Goal: Transaction & Acquisition: Purchase product/service

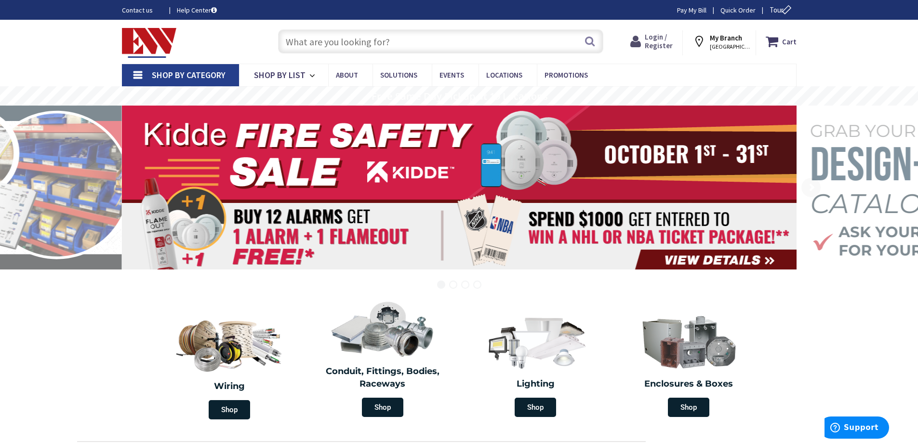
click at [672, 40] on span "Login / Register" at bounding box center [659, 41] width 28 height 18
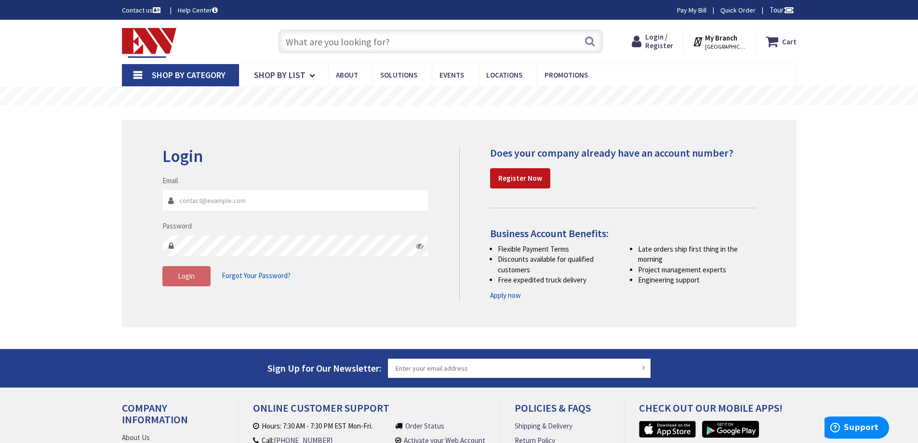
click at [347, 191] on input "Email" at bounding box center [295, 200] width 266 height 22
click at [184, 277] on span "Login" at bounding box center [186, 275] width 17 height 9
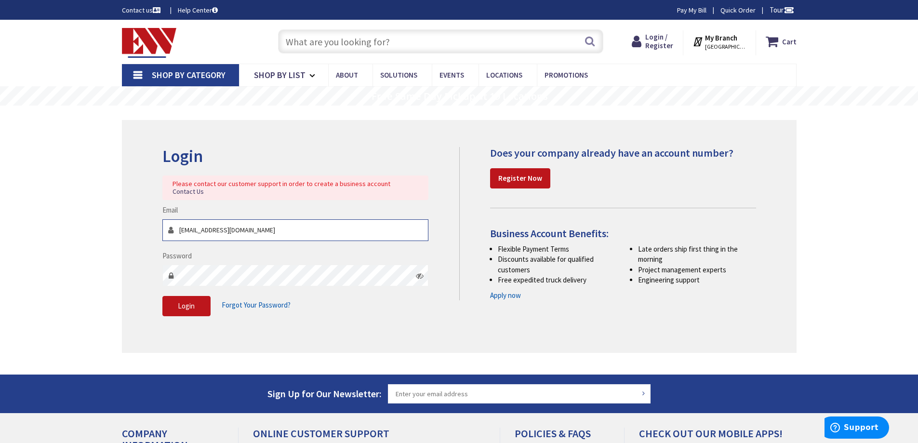
drag, startPoint x: 273, startPoint y: 221, endPoint x: 141, endPoint y: 217, distance: 132.1
click at [141, 217] on div "Login Please contact our customer support in order to create a business account…" at bounding box center [459, 236] width 674 height 232
type input "[PERSON_NAME][EMAIL_ADDRESS][DOMAIN_NAME]"
click at [181, 301] on span "Login" at bounding box center [186, 305] width 17 height 9
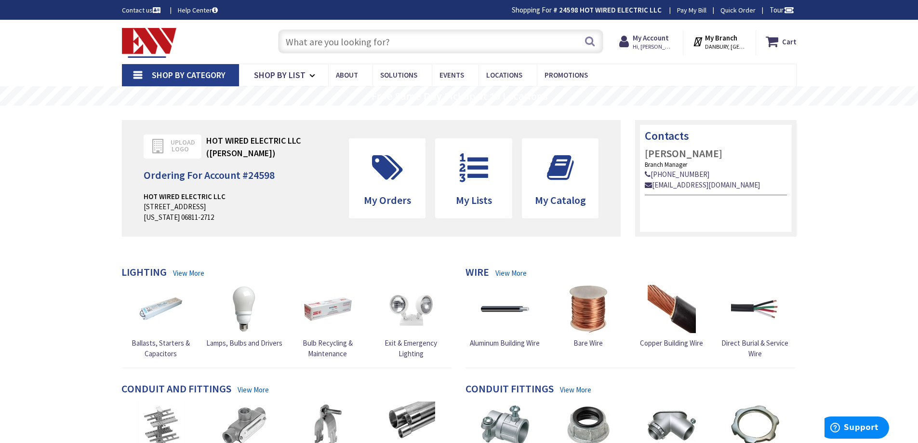
click at [404, 36] on input "text" at bounding box center [440, 41] width 325 height 24
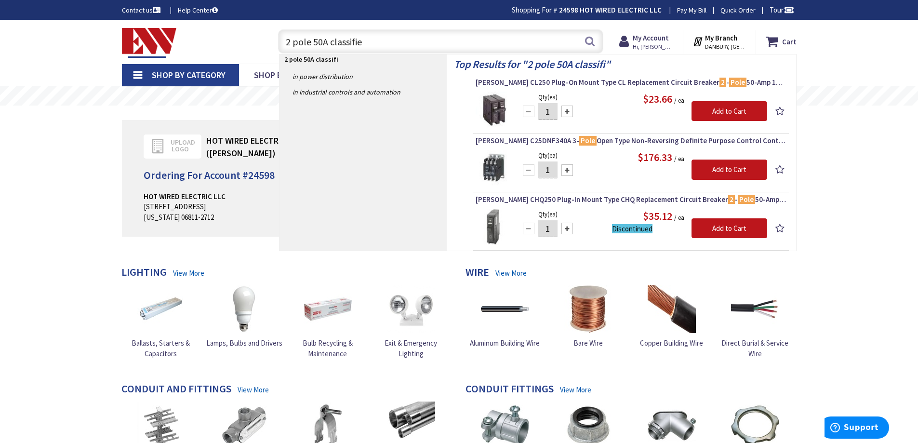
type input "2 pole 50A classified"
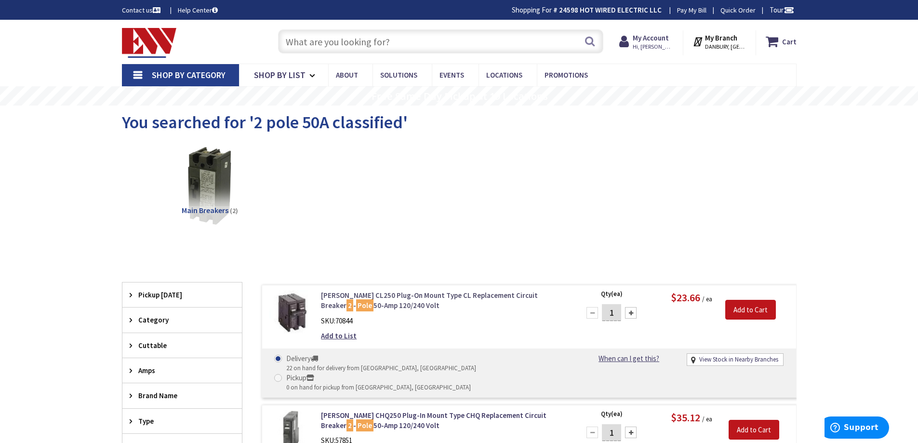
click at [422, 295] on link "Eaton CL250 Plug-On Mount Type CL Replacement Circuit Breaker 2 - Pole 50-Amp 1…" at bounding box center [443, 300] width 245 height 21
click at [421, 300] on link "Eaton CL250 Plug-On Mount Type CL Replacement Circuit Breaker 2 - Pole 50-Amp 1…" at bounding box center [443, 300] width 245 height 21
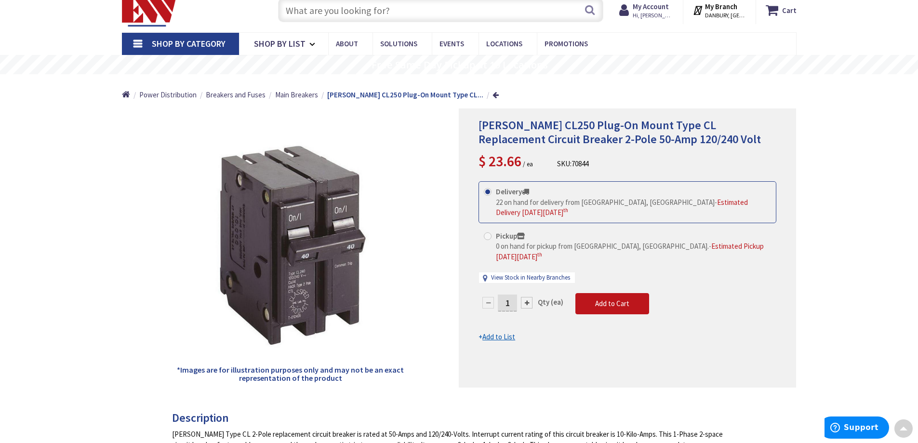
scroll to position [20, 0]
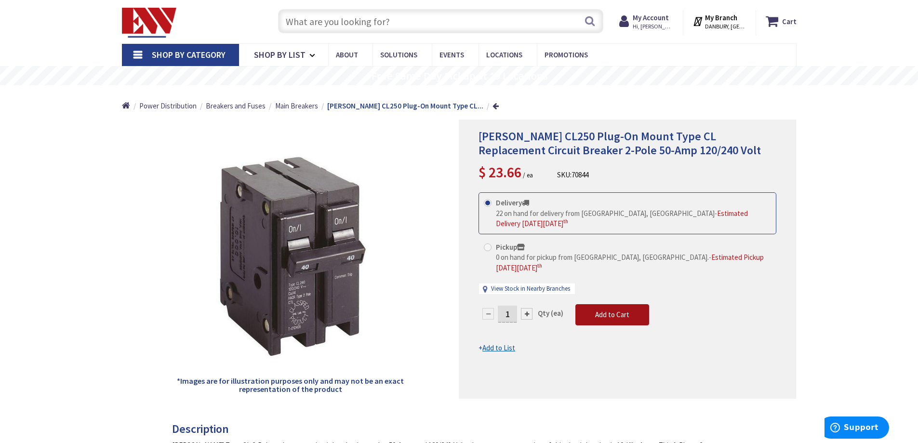
click at [617, 310] on span "Add to Cart" at bounding box center [612, 314] width 34 height 9
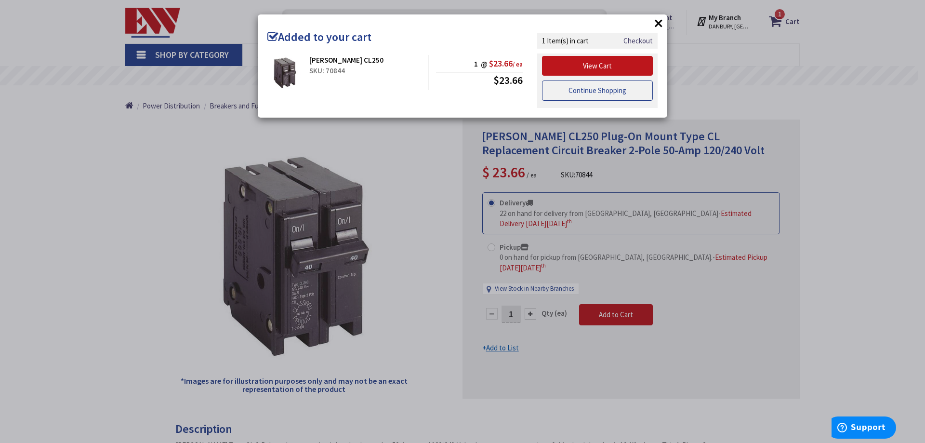
click at [593, 95] on link "Continue Shopping" at bounding box center [597, 90] width 111 height 20
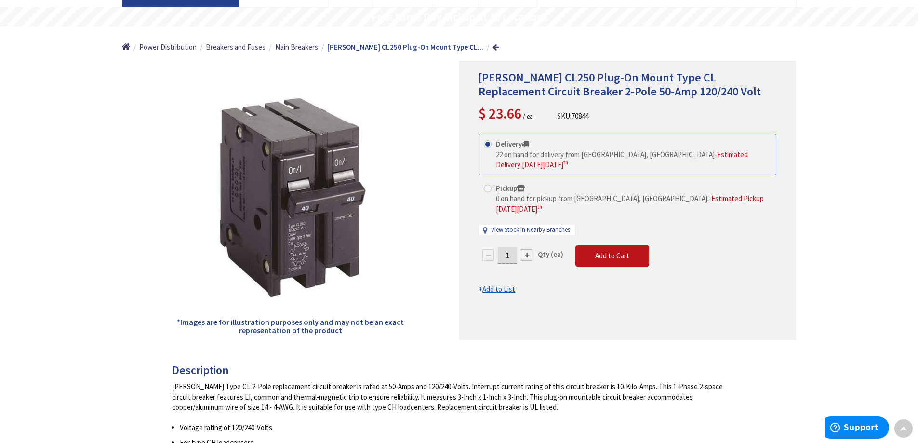
scroll to position [0, 0]
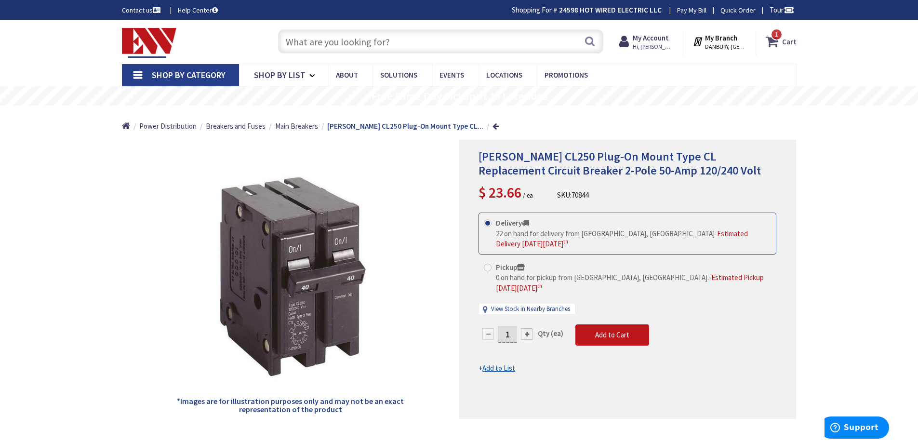
click at [774, 44] on icon at bounding box center [774, 41] width 16 height 17
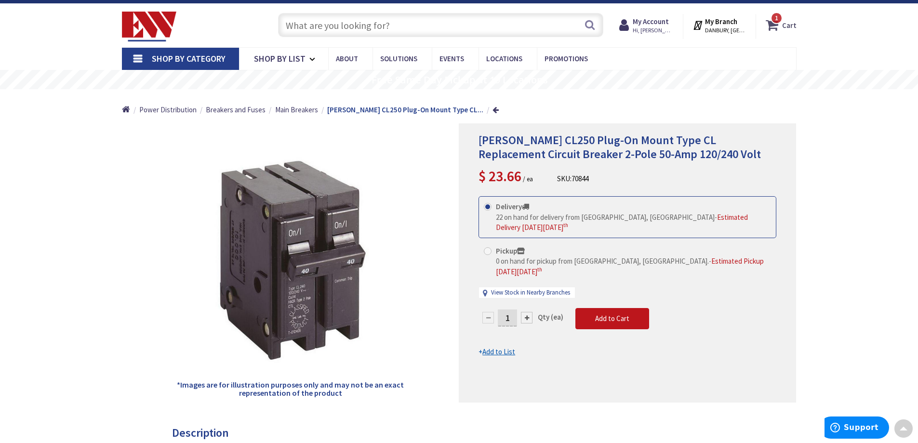
scroll to position [7, 0]
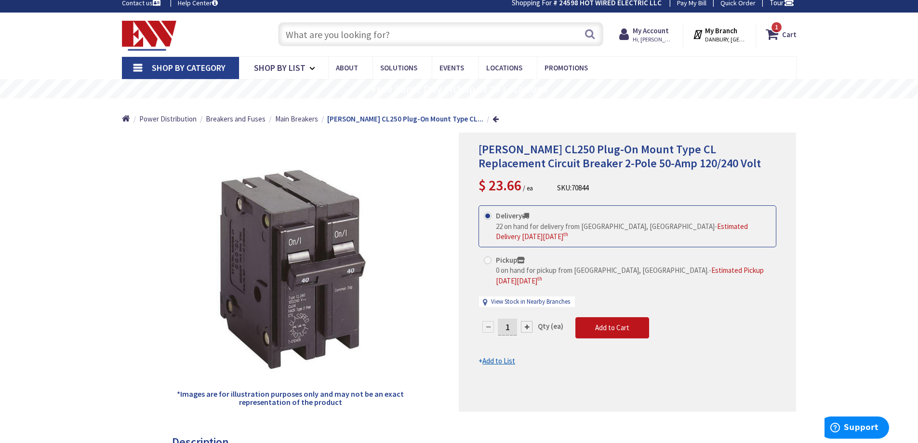
click at [154, 28] on img at bounding box center [149, 36] width 55 height 30
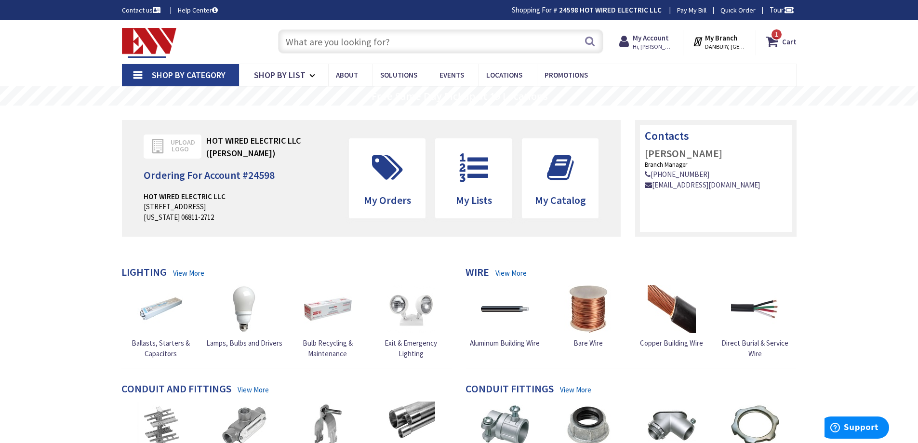
click at [394, 42] on input "text" at bounding box center [440, 41] width 325 height 24
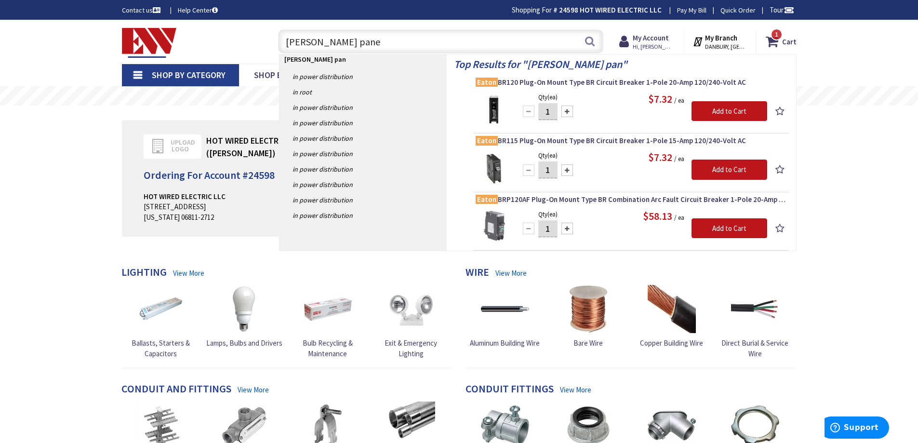
type input "[PERSON_NAME] panel"
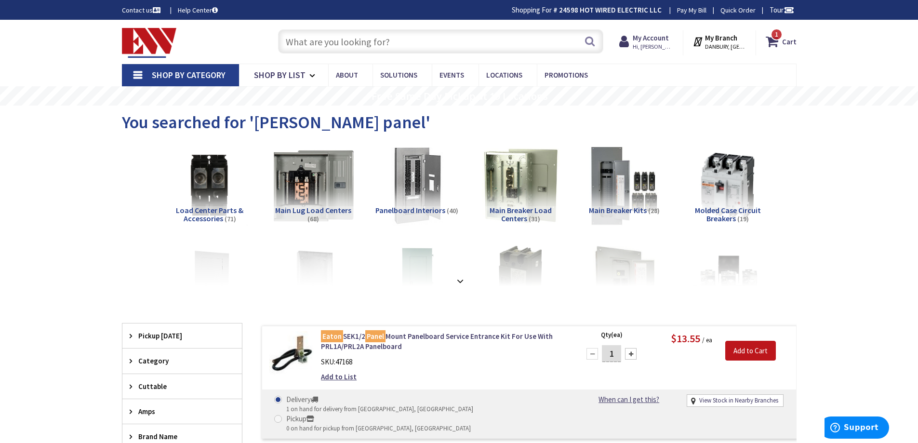
click at [336, 168] on img at bounding box center [312, 185] width 87 height 87
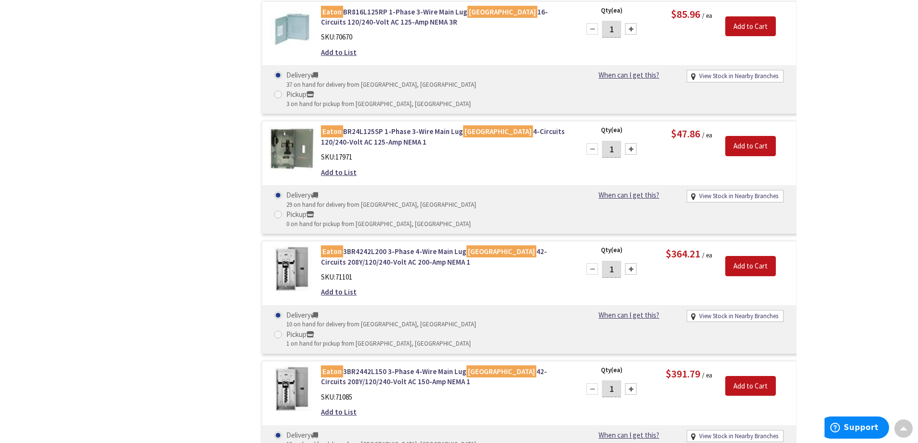
scroll to position [762, 0]
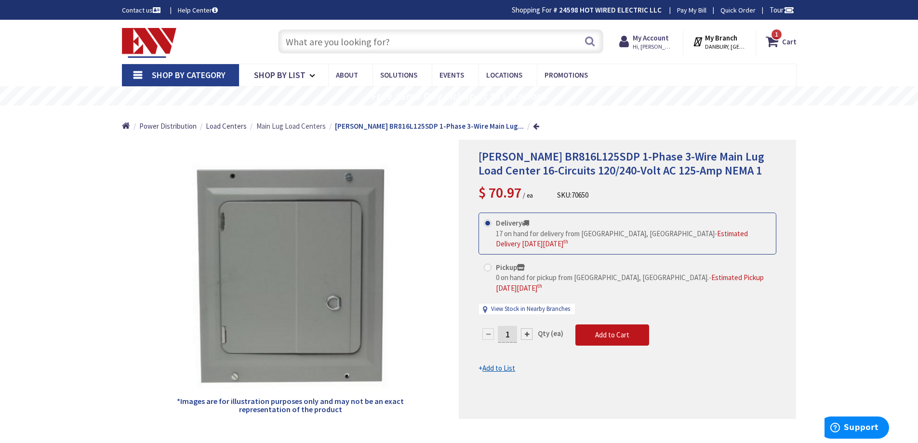
click at [309, 126] on span "Main Lug Load Centers" at bounding box center [290, 125] width 69 height 9
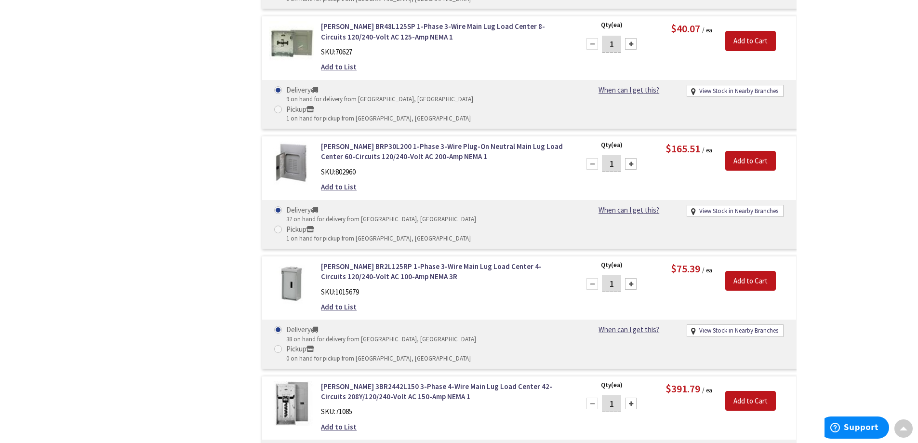
scroll to position [1632, 0]
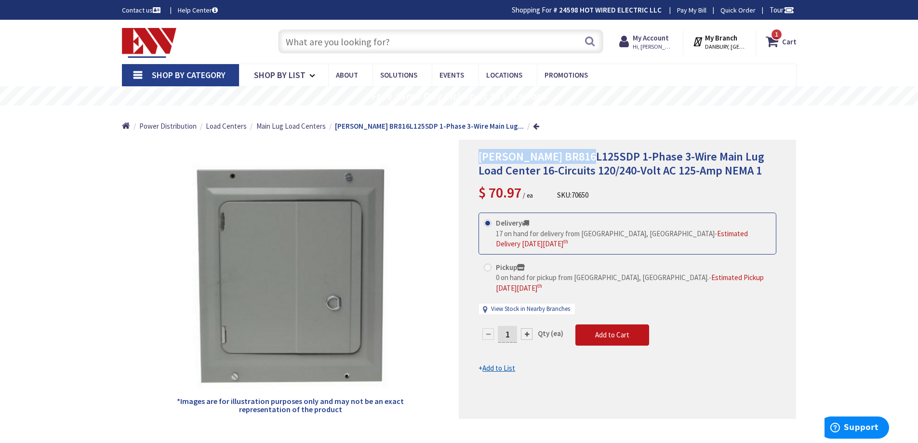
drag, startPoint x: 588, startPoint y: 154, endPoint x: 478, endPoint y: 158, distance: 109.4
click at [478, 158] on span "Eaton BR816L125SDP 1-Phase 3-Wire Main Lug Load Center 16-Circuits 120/240-Volt…" at bounding box center [621, 163] width 286 height 29
click at [355, 47] on input "text" at bounding box center [440, 41] width 325 height 24
paste input "BR816L125FDP"
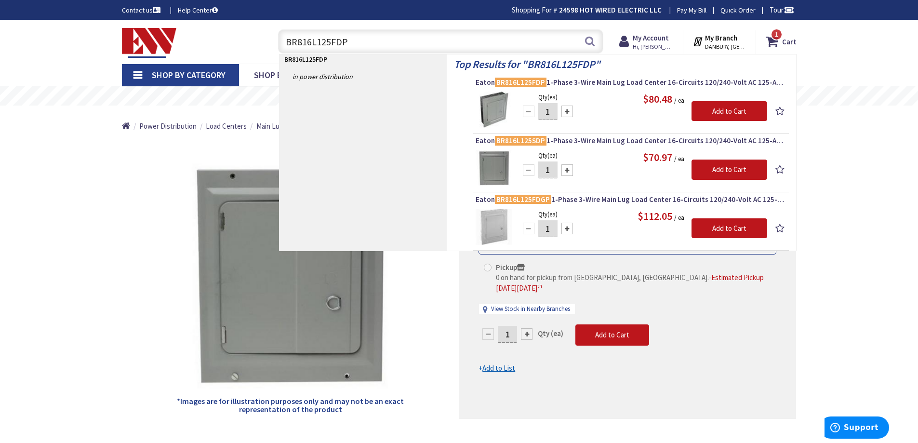
type input "BR816L125FDP"
click at [150, 268] on div "*Images are for illustration purposes only and may not be an exact representati…" at bounding box center [290, 279] width 337 height 279
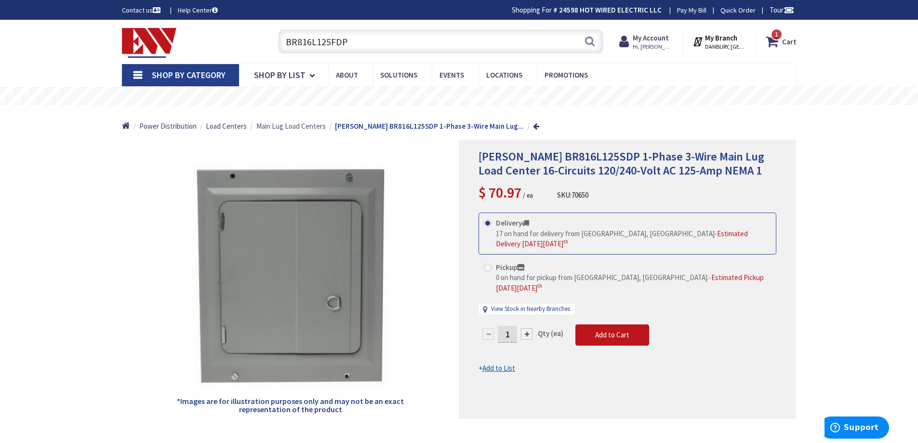
click at [277, 126] on span "Main Lug Load Centers" at bounding box center [290, 125] width 69 height 9
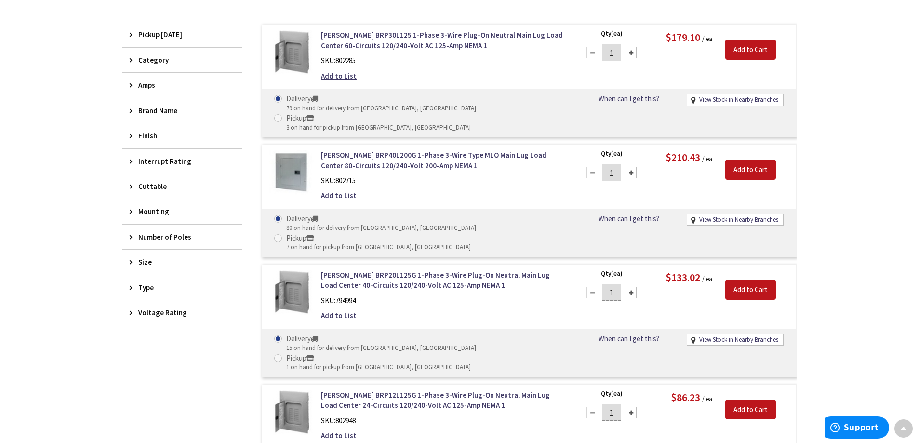
scroll to position [310, 0]
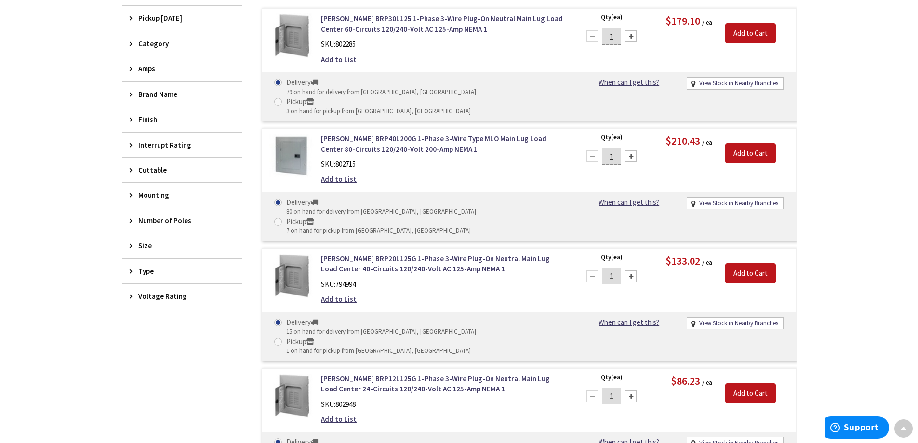
click at [134, 217] on icon at bounding box center [133, 220] width 7 height 7
click at [134, 326] on icon at bounding box center [133, 325] width 7 height 7
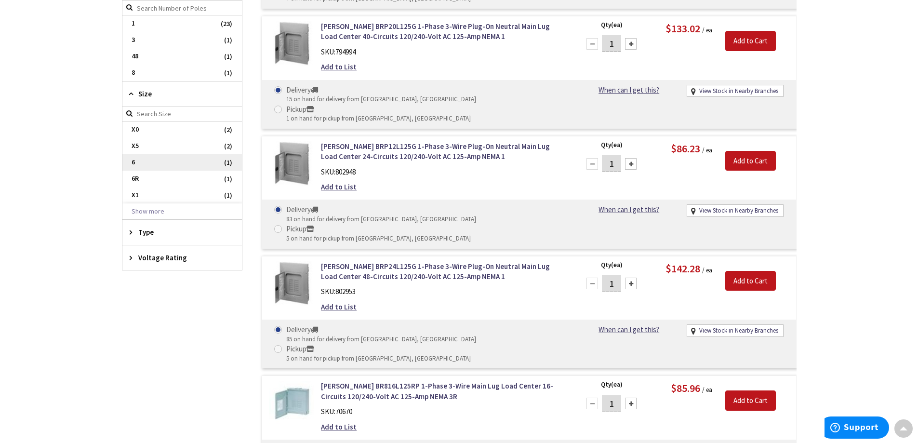
scroll to position [556, 0]
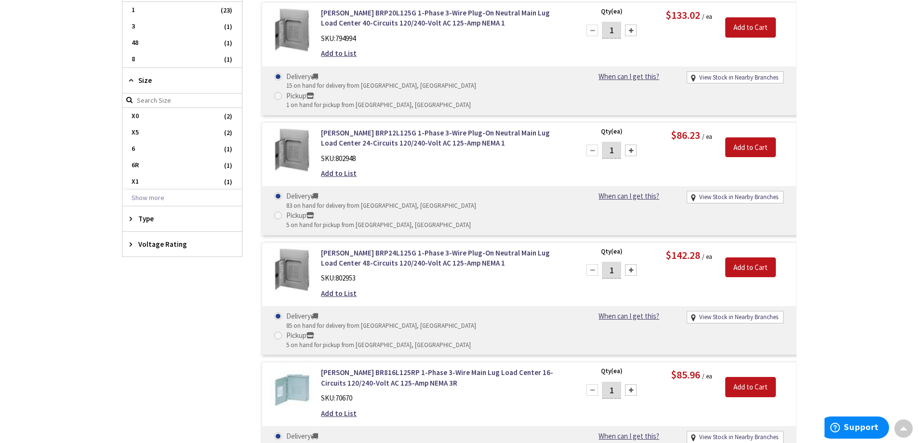
click at [146, 220] on span "Type" at bounding box center [177, 218] width 79 height 10
click at [150, 255] on span "Plug-On Neutral" at bounding box center [181, 254] width 119 height 16
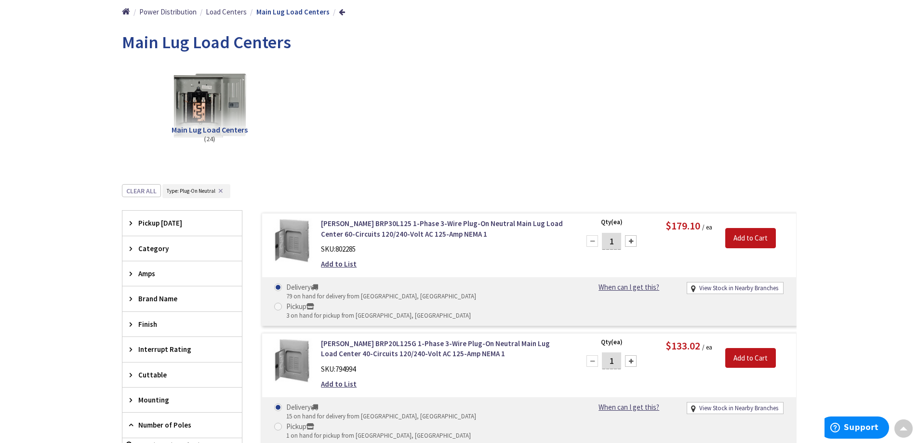
scroll to position [0, 0]
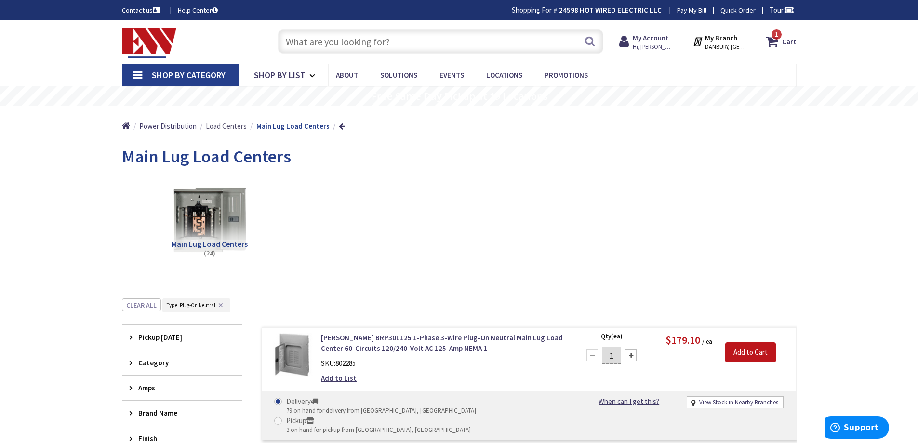
click at [224, 127] on span "Load Centers" at bounding box center [226, 125] width 41 height 9
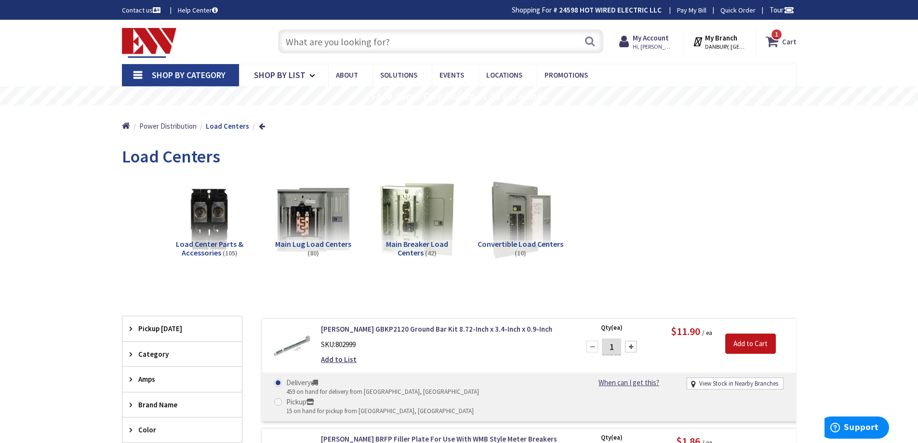
click at [785, 37] on strong "Cart" at bounding box center [789, 41] width 14 height 17
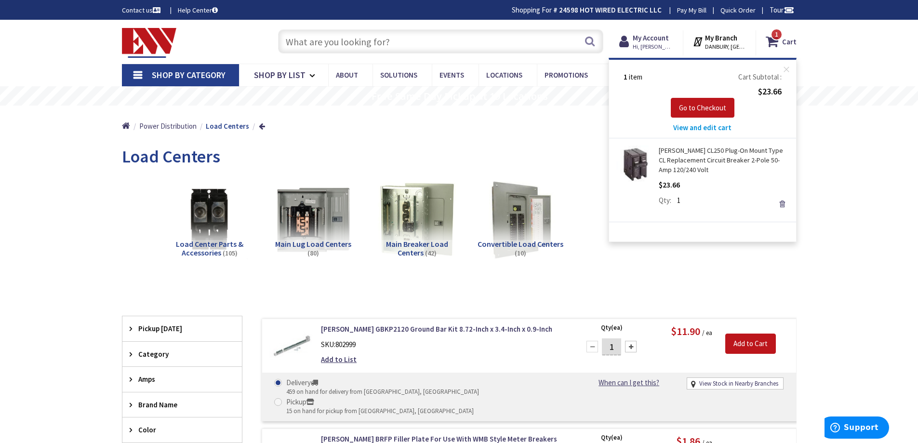
click at [727, 159] on link "[PERSON_NAME] CL250 Plug-On Mount Type CL Replacement Circuit Breaker 2-Pole 50…" at bounding box center [724, 159] width 130 height 29
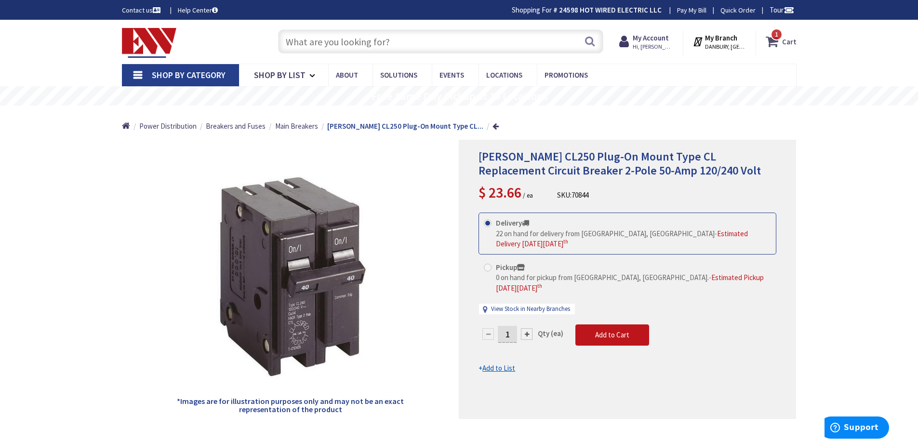
click at [779, 42] on icon at bounding box center [774, 41] width 16 height 17
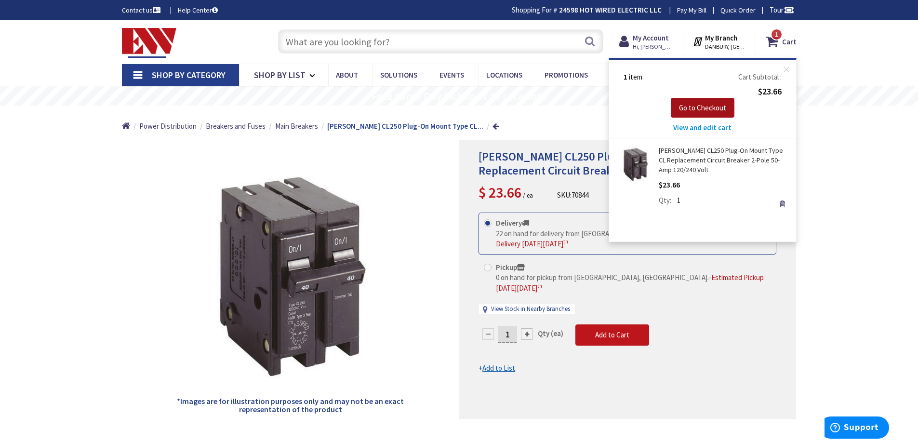
click at [710, 109] on span "Go to Checkout" at bounding box center [702, 107] width 47 height 9
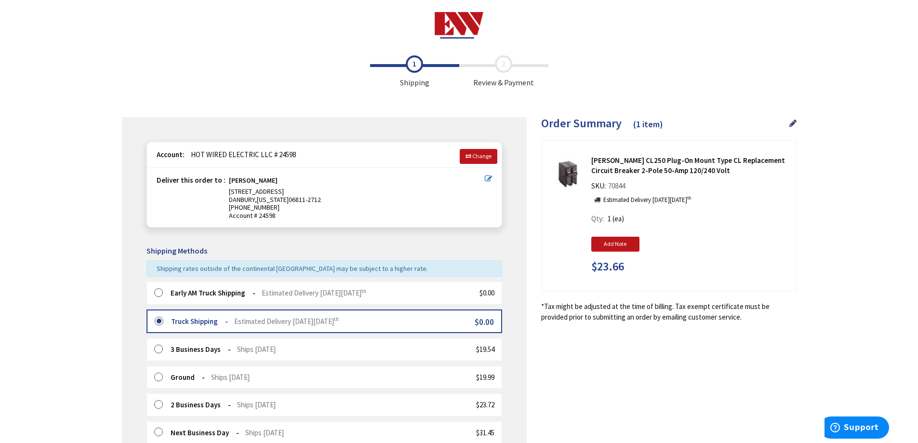
click at [490, 177] on icon at bounding box center [488, 178] width 7 height 7
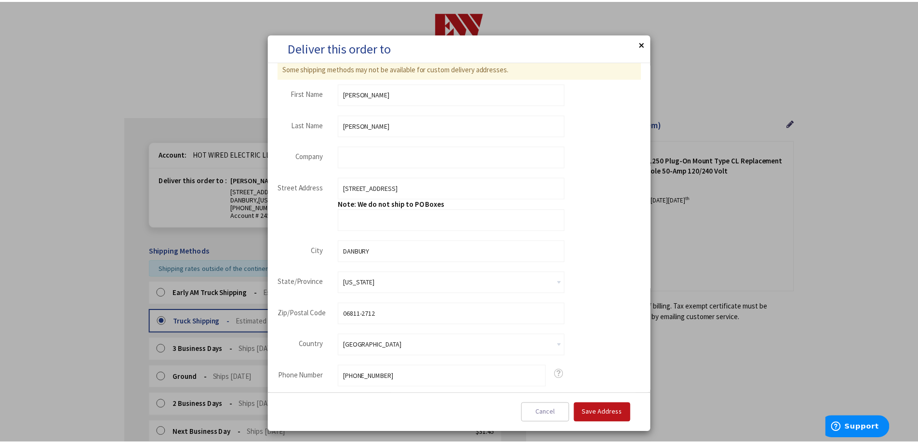
scroll to position [43, 0]
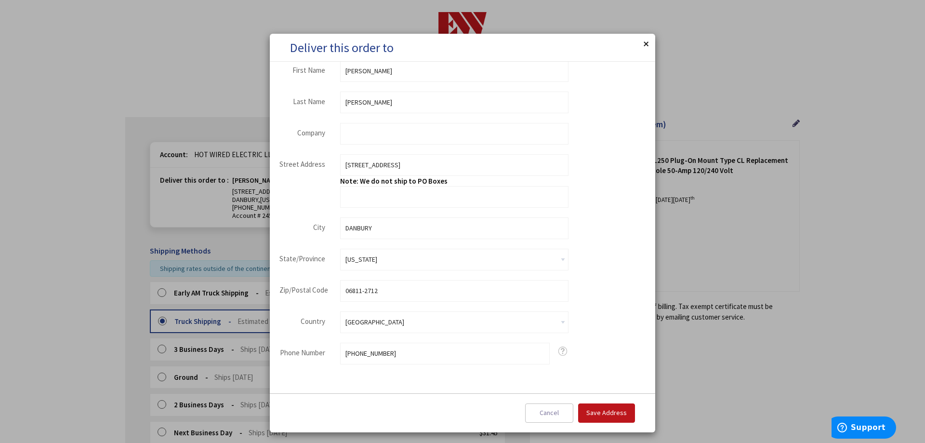
click at [647, 42] on button "Close" at bounding box center [645, 43] width 19 height 19
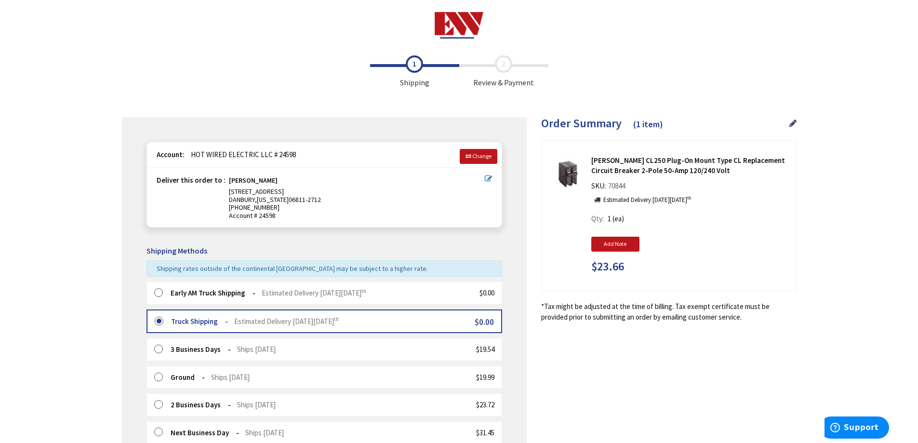
scroll to position [0, 0]
click at [861, 275] on div "Toggle Nav Checkout Shipping Review & Payment Estimated Total $23.66 1 Some ite…" at bounding box center [459, 356] width 918 height 712
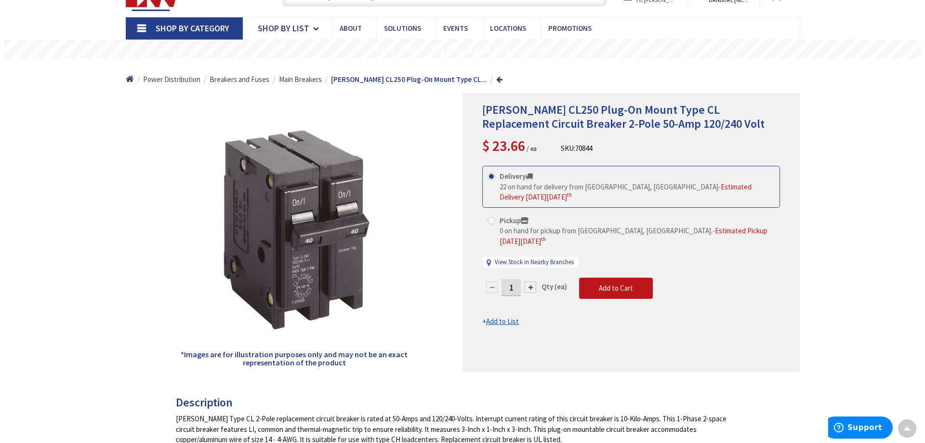
scroll to position [20, 0]
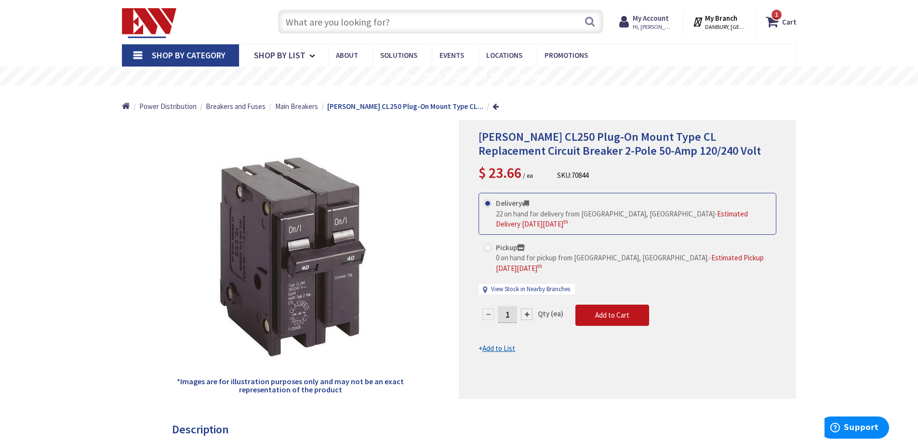
click at [684, 253] on span "Estimated Pickup [DATE][DATE]" at bounding box center [630, 262] width 268 height 19
click at [492, 250] on input "Pickup 0 on hand for pickup from [GEOGRAPHIC_DATA], [GEOGRAPHIC_DATA]. - Estima…" at bounding box center [489, 247] width 6 height 6
radio input "true"
click at [617, 310] on span "Add to Cart" at bounding box center [612, 314] width 34 height 9
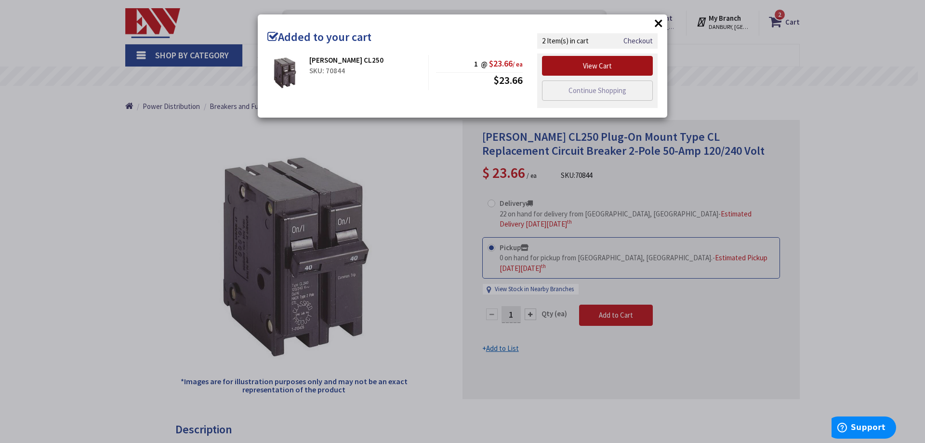
click at [587, 59] on link "View Cart" at bounding box center [597, 66] width 111 height 20
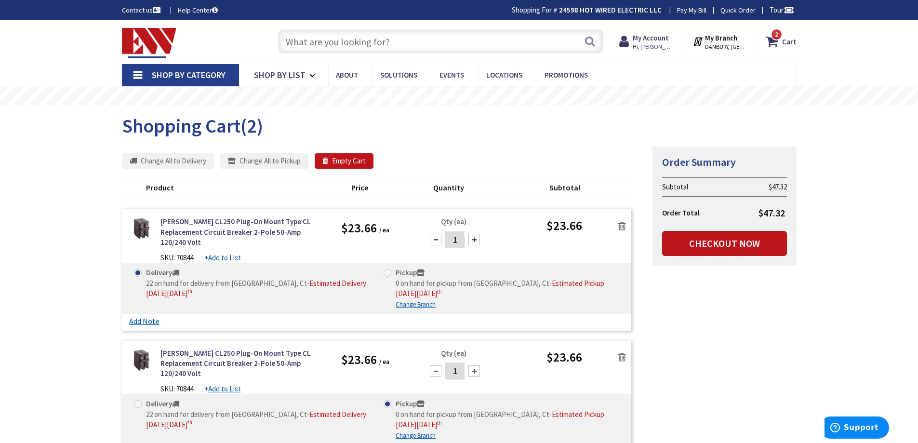
click at [619, 226] on icon at bounding box center [622, 226] width 8 height 10
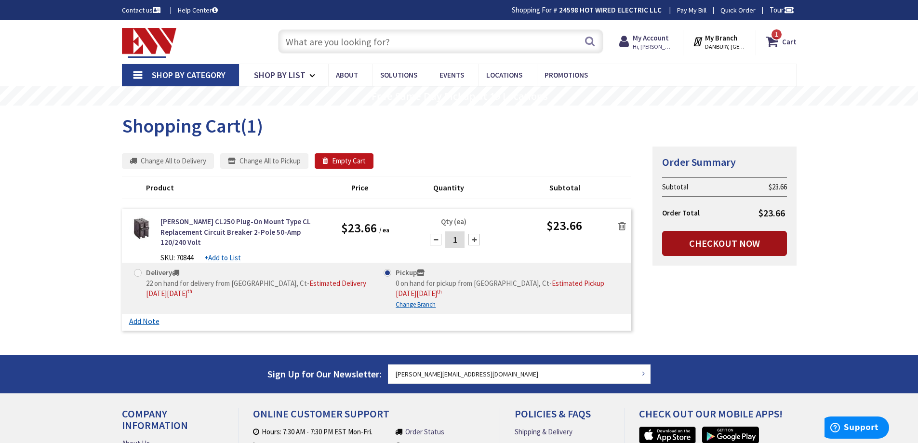
click at [739, 241] on link "Checkout Now" at bounding box center [724, 243] width 125 height 25
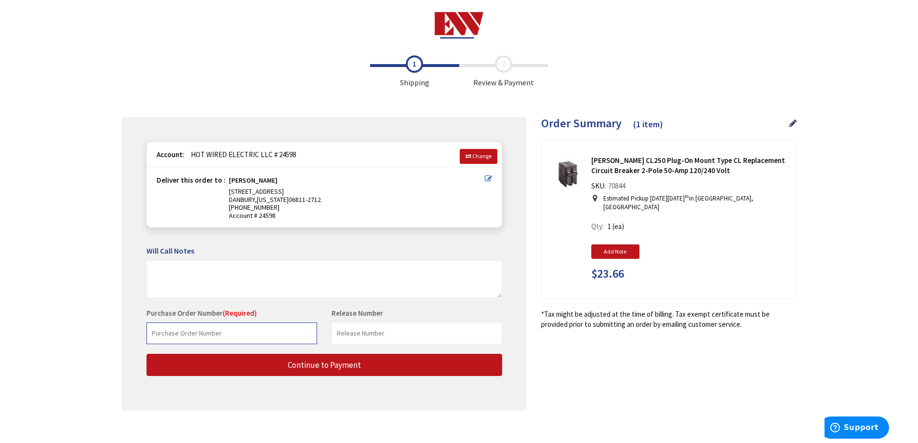
click at [248, 338] on input "text" at bounding box center [231, 333] width 171 height 22
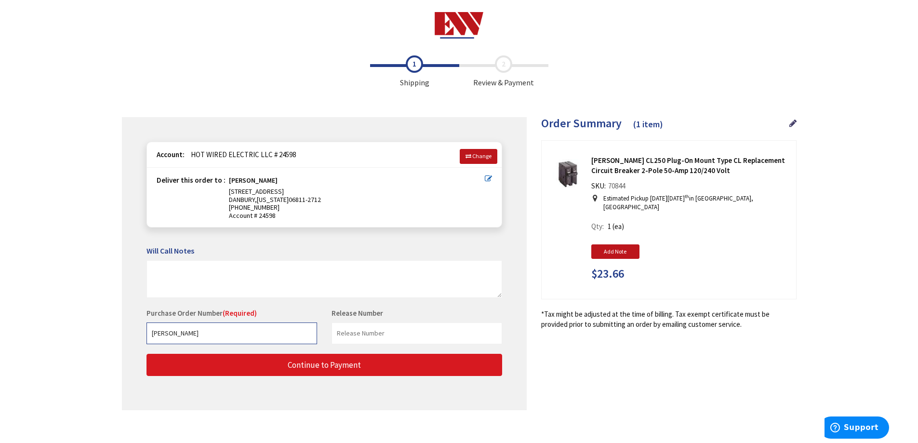
type input "[PERSON_NAME]"
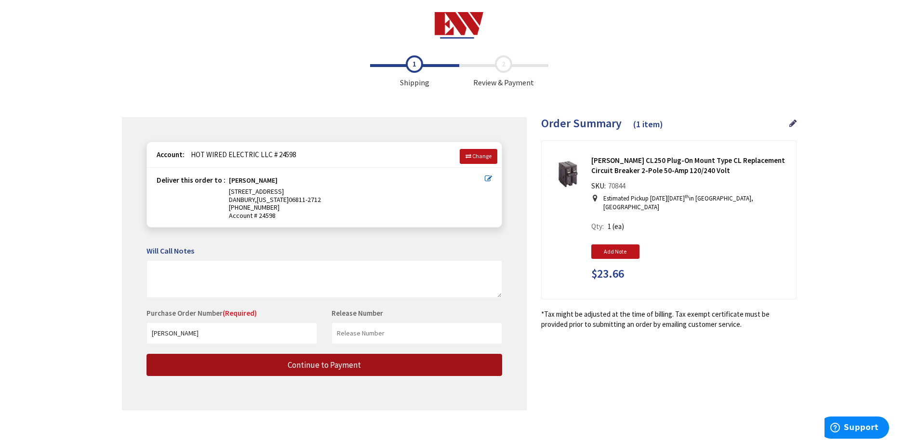
click at [257, 370] on button "Continue to Payment" at bounding box center [324, 365] width 356 height 23
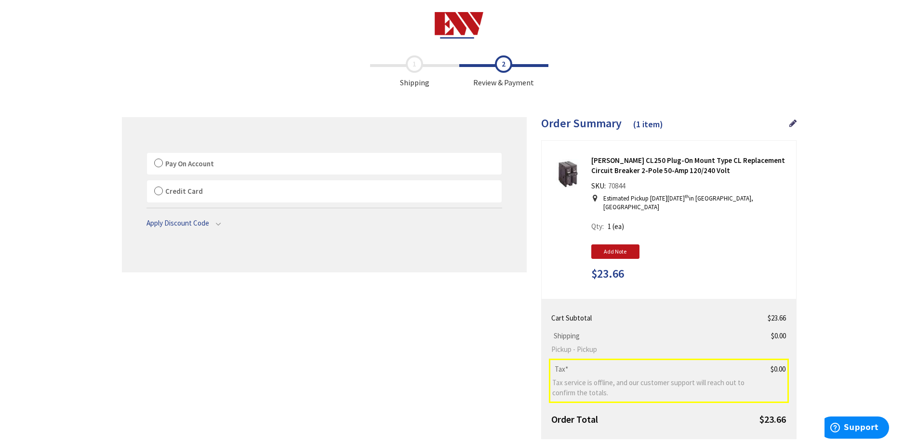
click at [157, 161] on label "Pay On Account" at bounding box center [324, 164] width 355 height 22
click at [147, 155] on input "Pay On Account" at bounding box center [147, 155] width 0 height 0
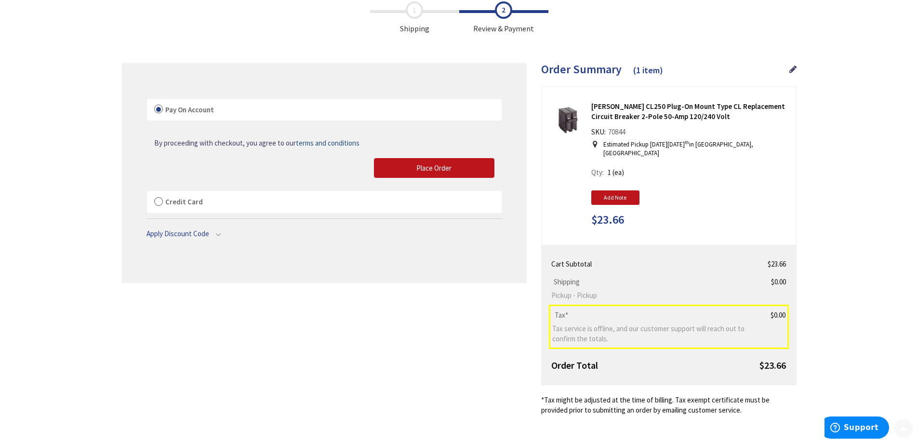
scroll to position [60, 0]
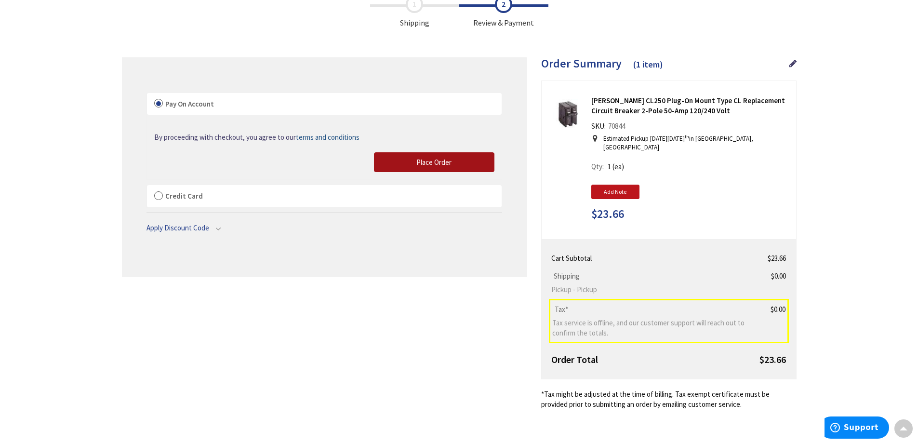
click at [415, 163] on button "Place Order" at bounding box center [434, 162] width 120 height 20
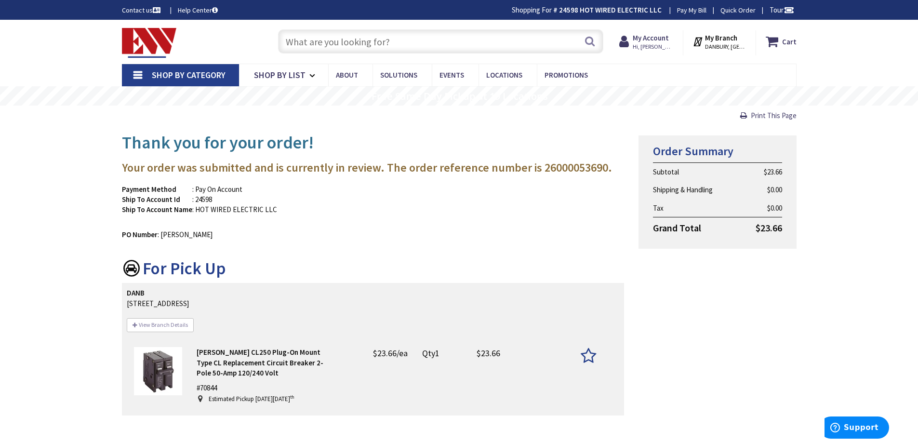
click at [318, 42] on input "text" at bounding box center [440, 41] width 325 height 24
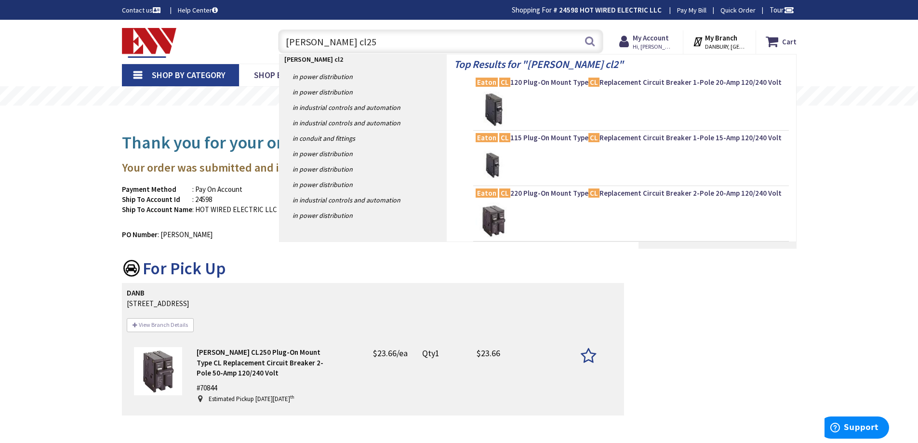
type input "eaton cl250"
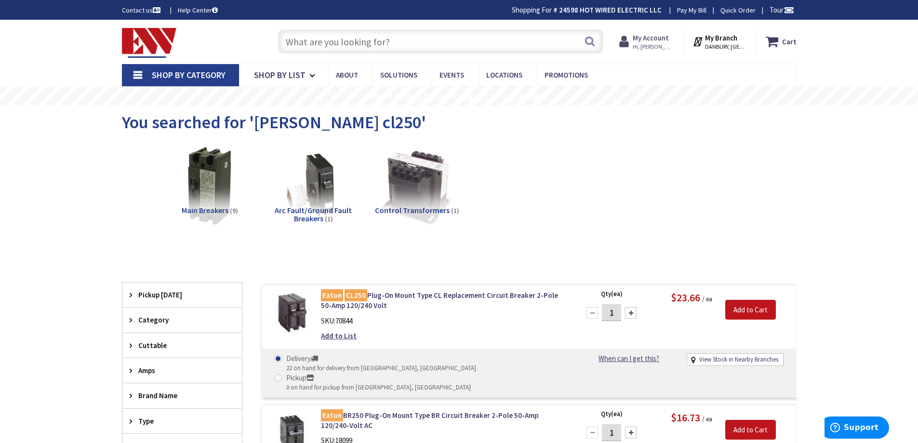
click at [654, 36] on strong "My Account" at bounding box center [651, 37] width 36 height 9
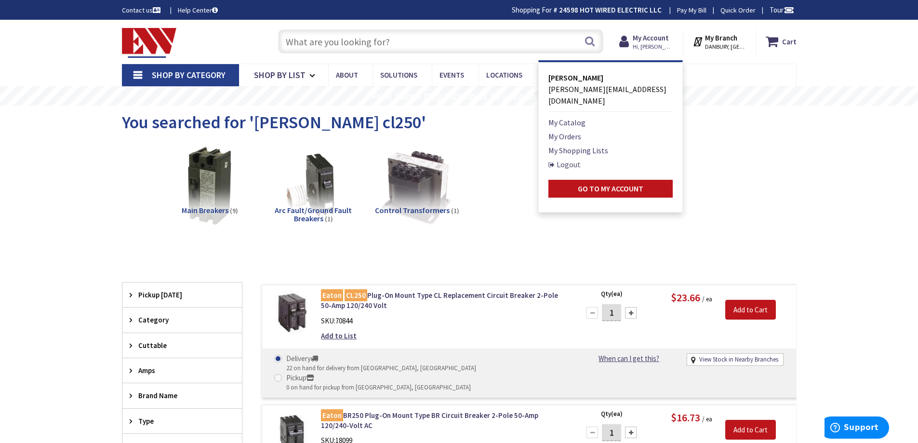
click at [577, 158] on link "Logout" at bounding box center [564, 164] width 32 height 12
